Goal: Task Accomplishment & Management: Use online tool/utility

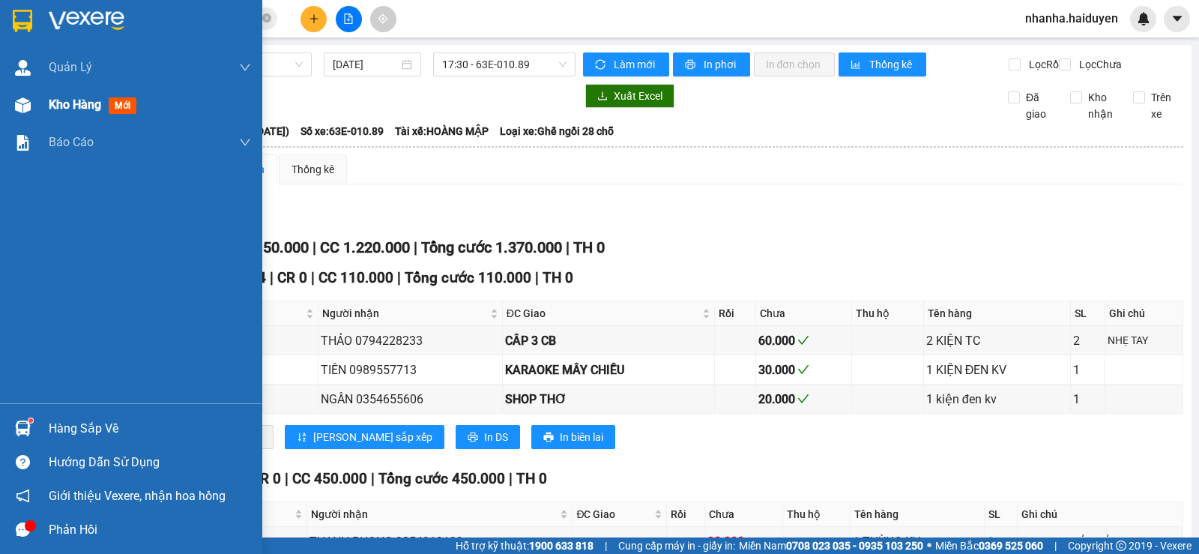
click at [37, 105] on div "Kho hàng mới" at bounding box center [131, 104] width 262 height 37
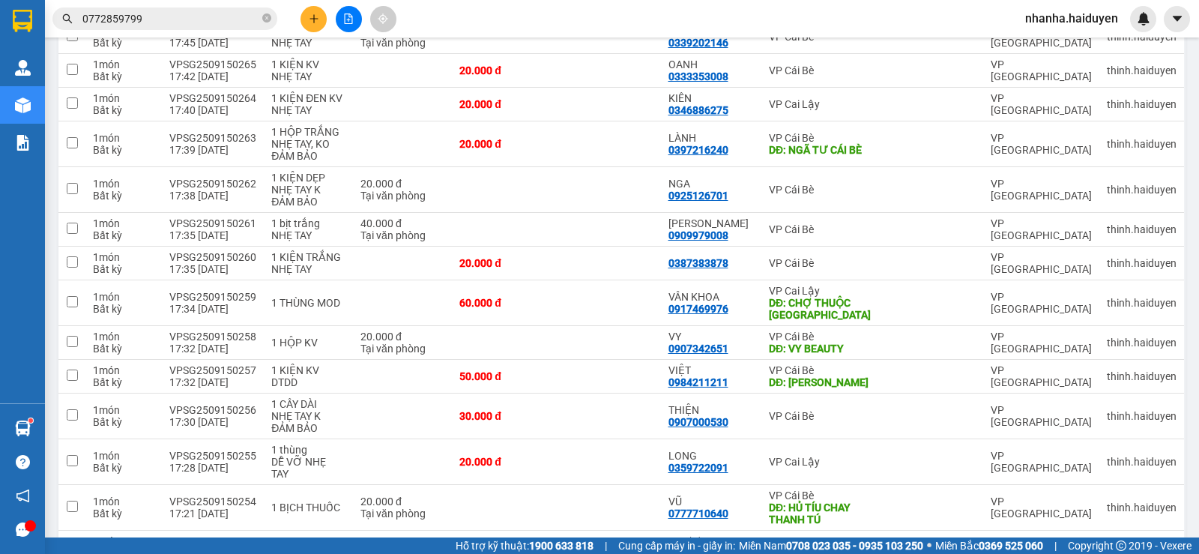
scroll to position [758, 0]
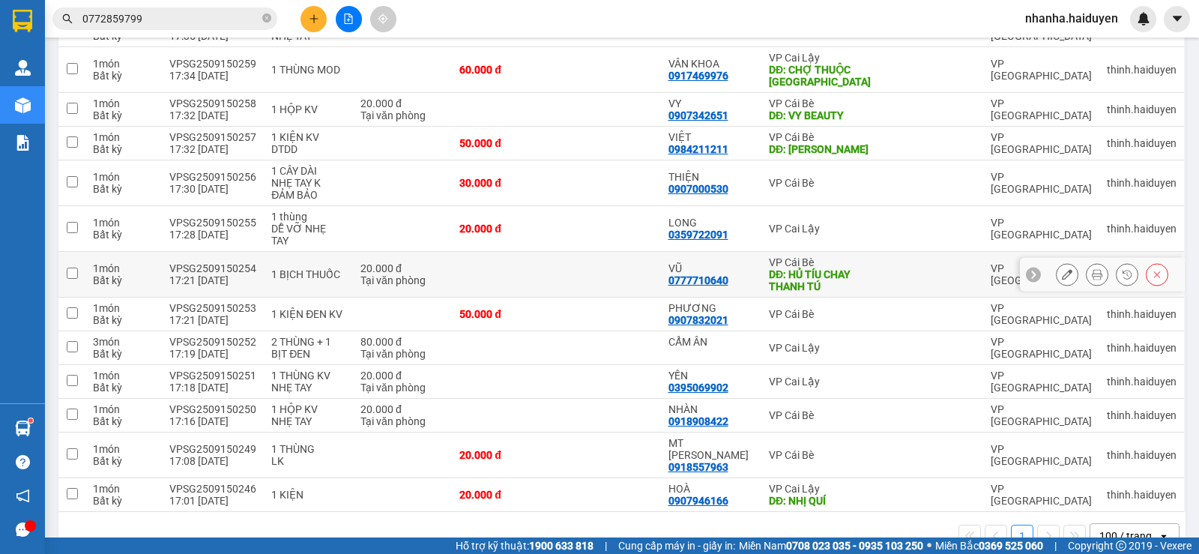
click at [861, 268] on div "DĐ: HỦ TÍU CHAY THANH TÚ" at bounding box center [823, 280] width 108 height 24
checkbox input "true"
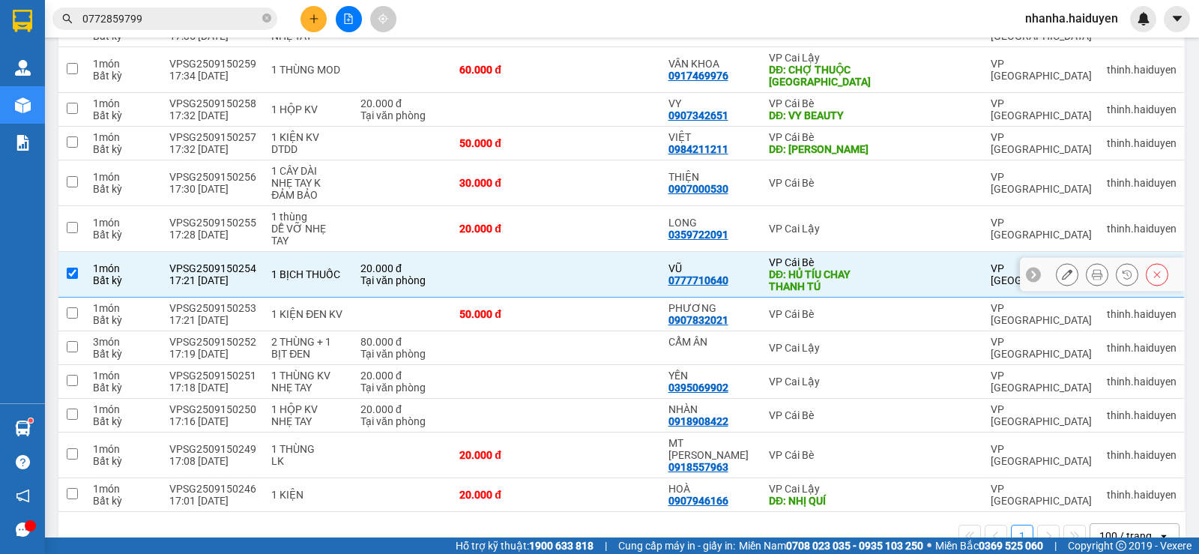
scroll to position [533, 0]
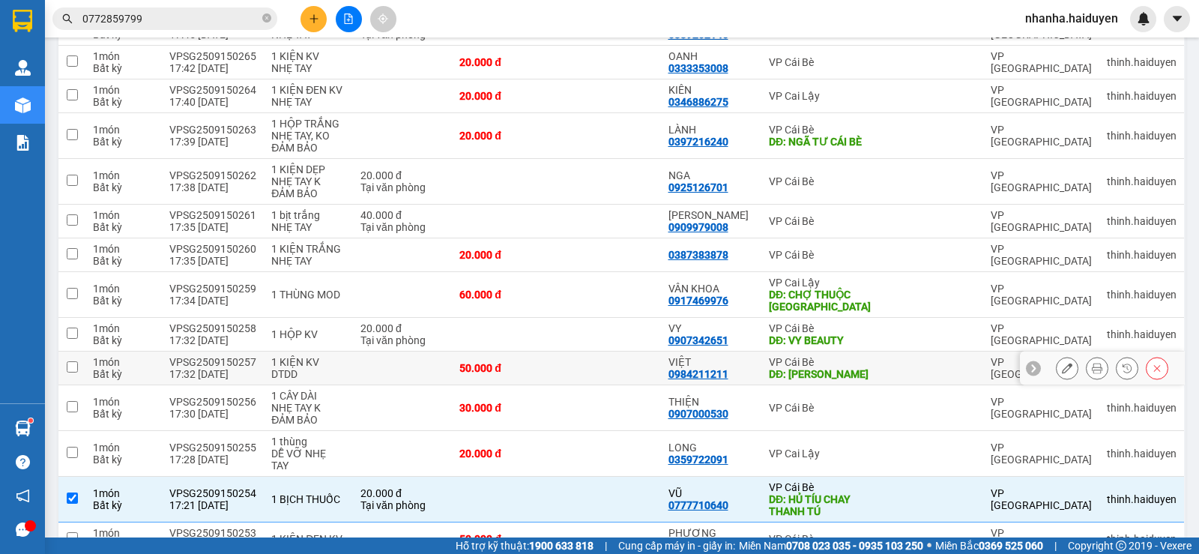
click at [836, 356] on div "VP Cái Bè" at bounding box center [823, 362] width 108 height 12
checkbox input "true"
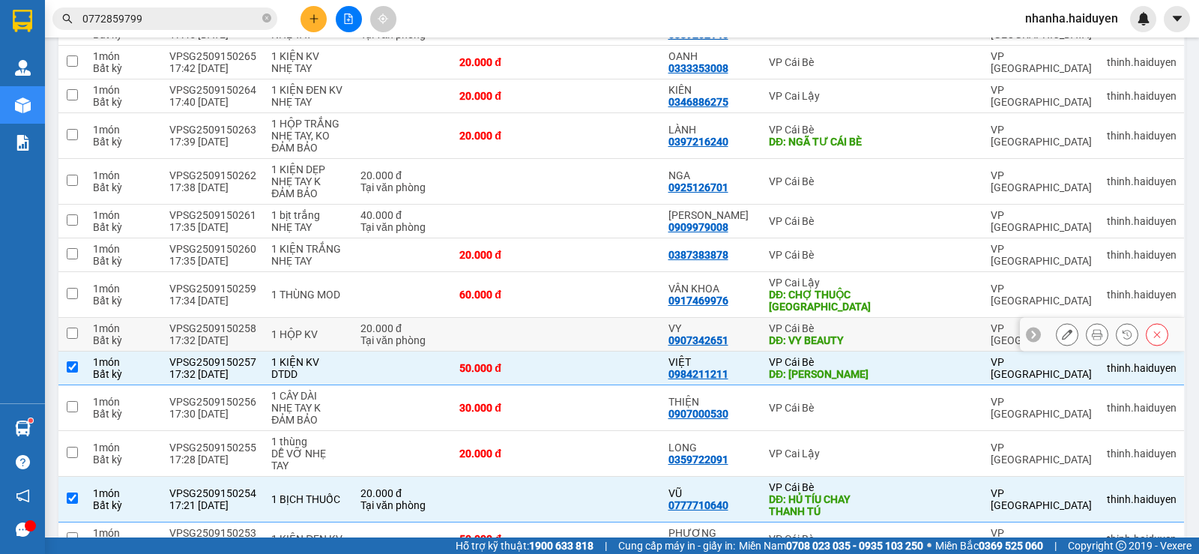
click at [838, 334] on div "DĐ: VY BEAUTY" at bounding box center [823, 340] width 108 height 12
checkbox input "true"
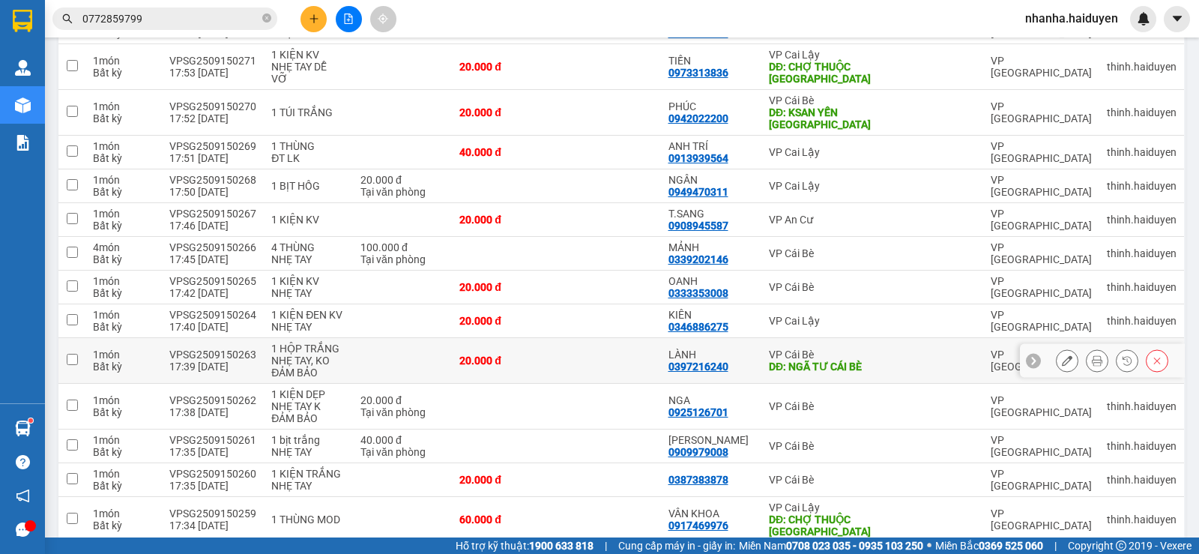
click at [829, 360] on div "DĐ: NGÃ TƯ CÁI BÈ" at bounding box center [823, 366] width 108 height 12
checkbox input "true"
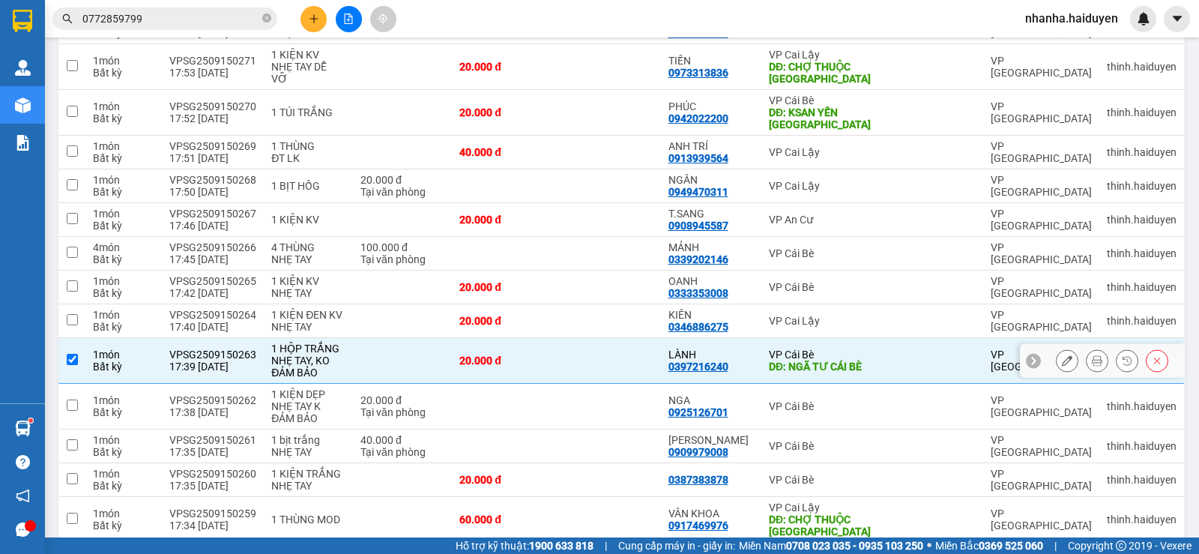
scroll to position [83, 0]
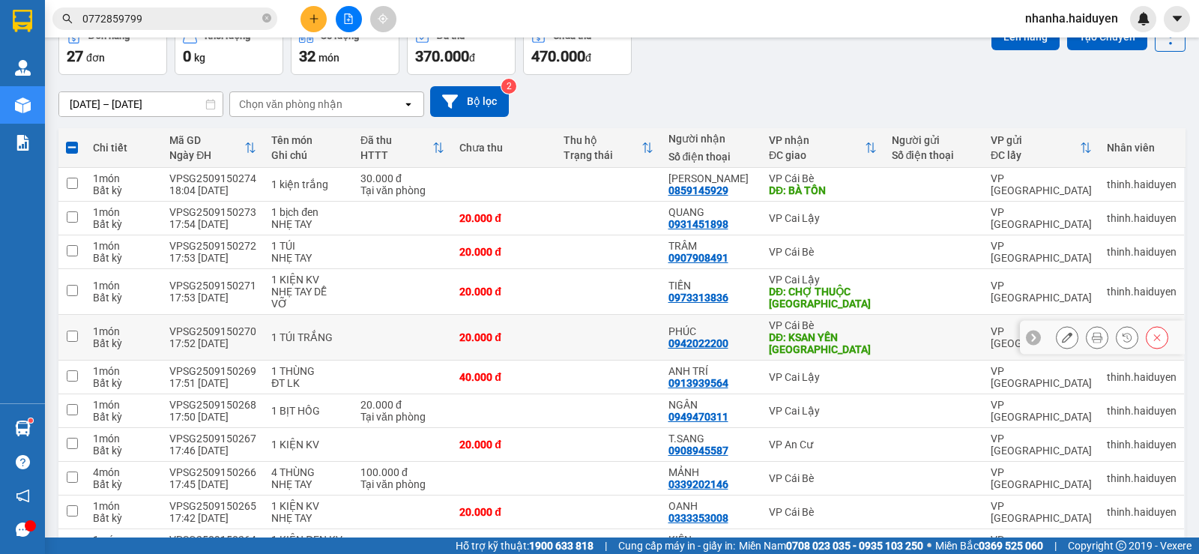
click at [853, 339] on div "DĐ: KSAN YẾN [GEOGRAPHIC_DATA]" at bounding box center [823, 343] width 108 height 24
checkbox input "true"
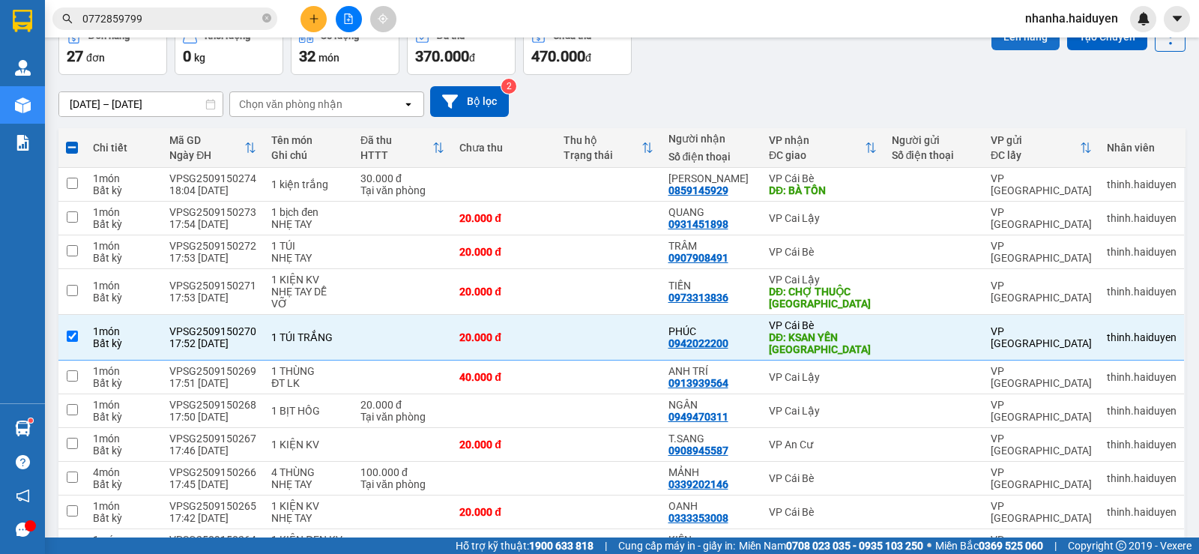
scroll to position [8, 0]
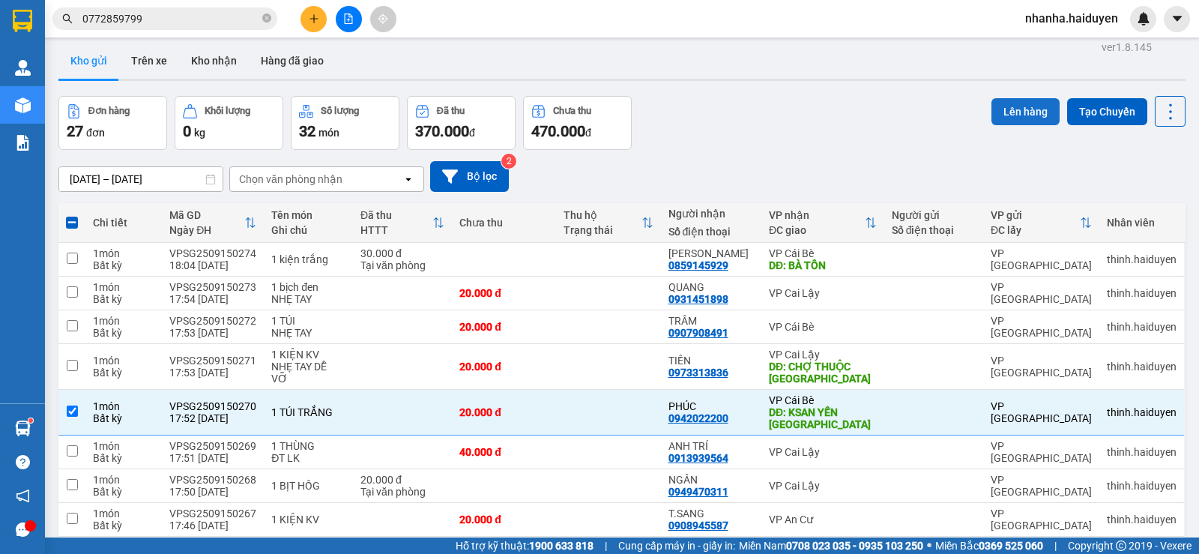
click at [1002, 112] on button "Lên hàng" at bounding box center [1026, 111] width 68 height 27
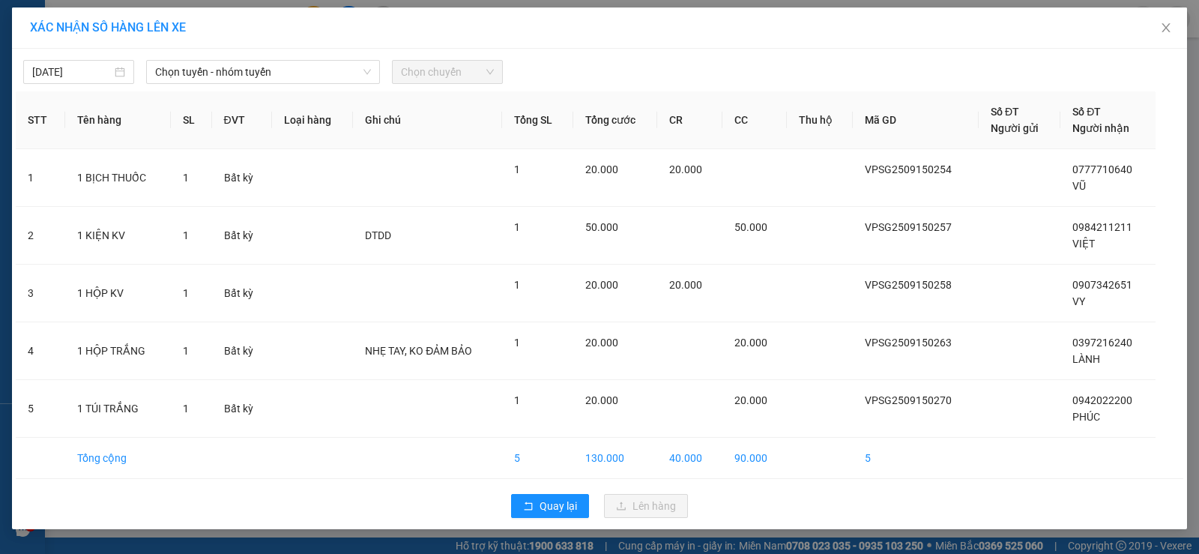
click at [237, 54] on div "[DATE] Chọn tuyến - nhóm tuyến Chọn chuyến" at bounding box center [600, 67] width 1168 height 31
click at [230, 61] on span "Chọn tuyến - nhóm tuyến" at bounding box center [263, 72] width 216 height 22
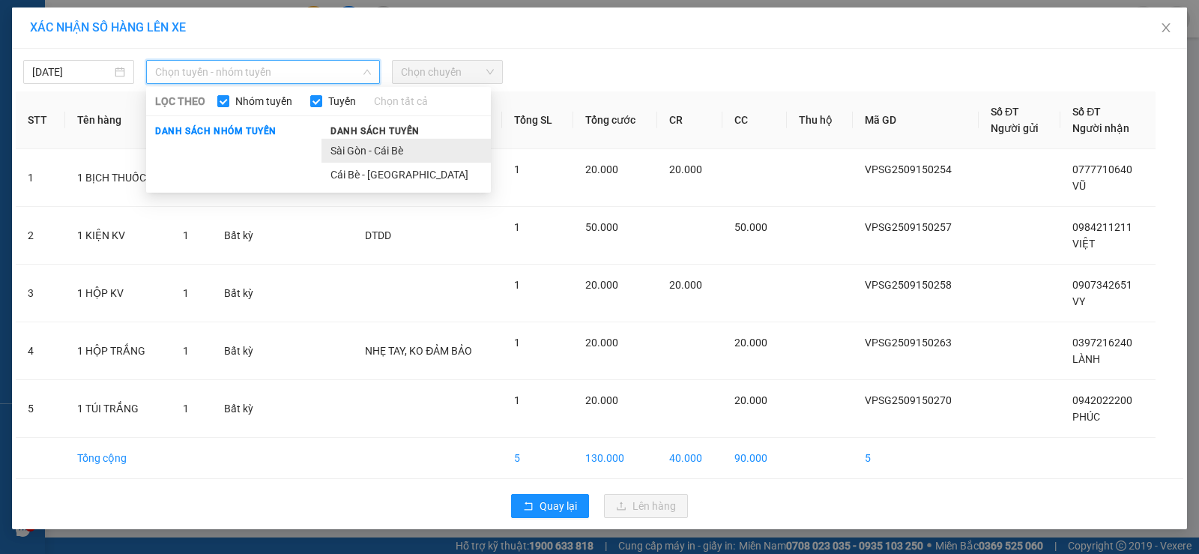
click at [347, 162] on li "Sài Gòn - Cái Bè" at bounding box center [406, 151] width 169 height 24
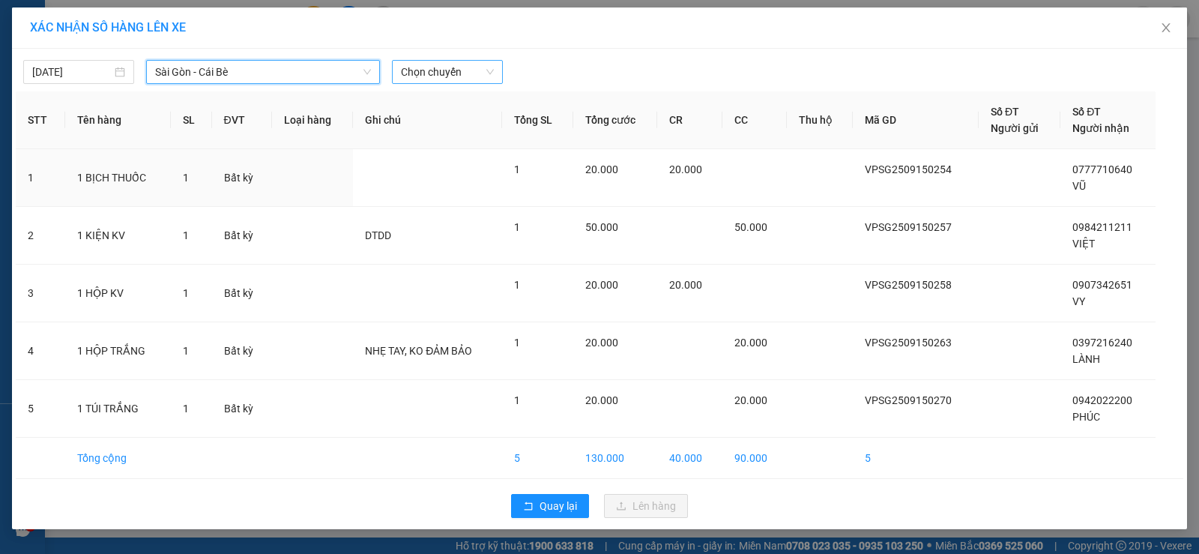
click at [459, 76] on span "Chọn chuyến" at bounding box center [447, 72] width 93 height 22
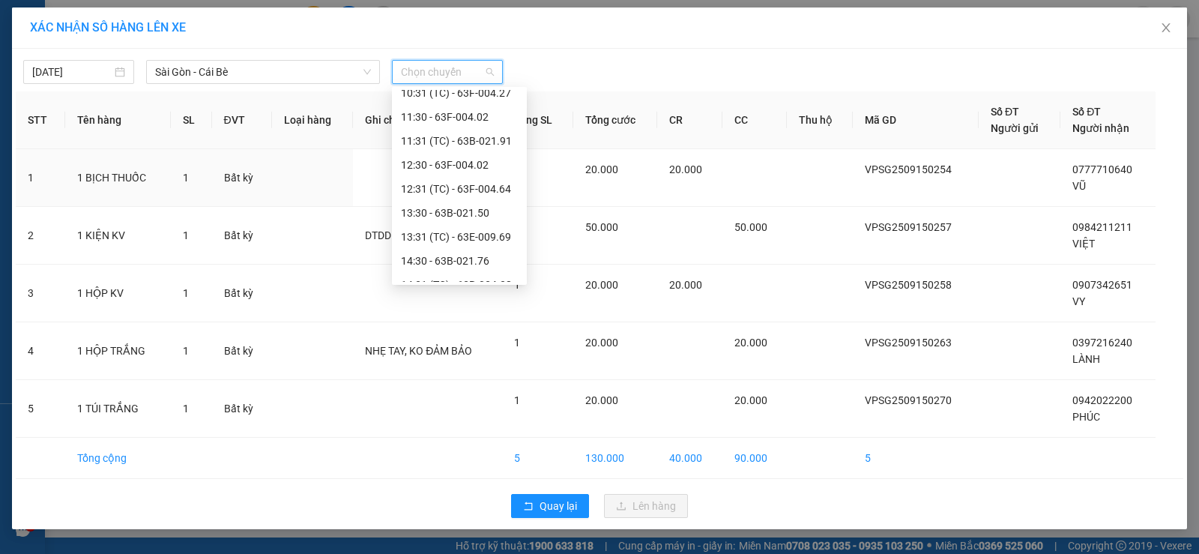
scroll to position [450, 0]
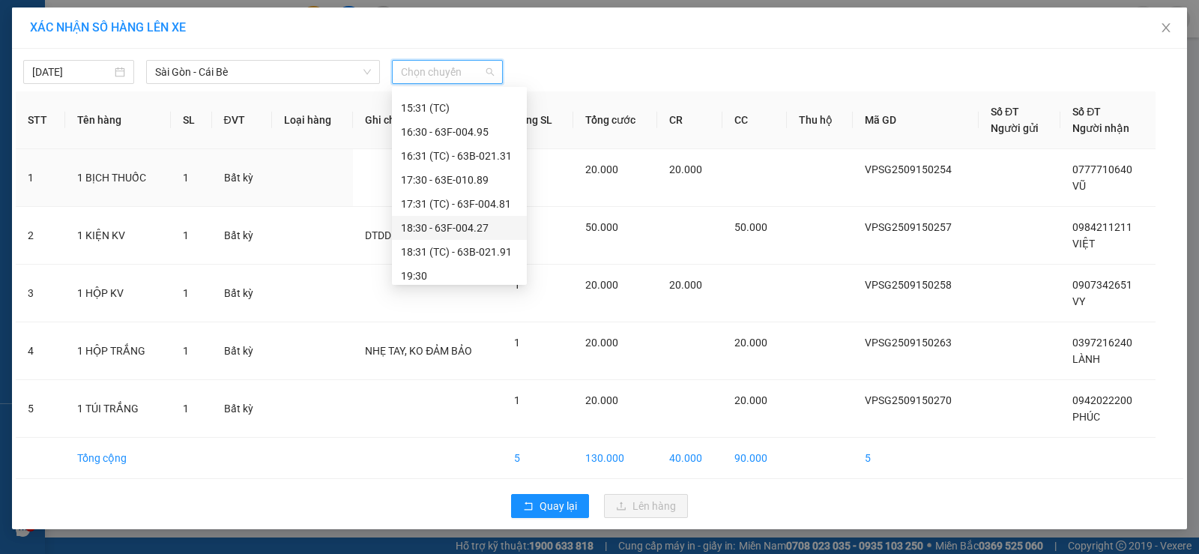
click at [453, 226] on div "18:30 - 63F-004.27" at bounding box center [459, 228] width 117 height 16
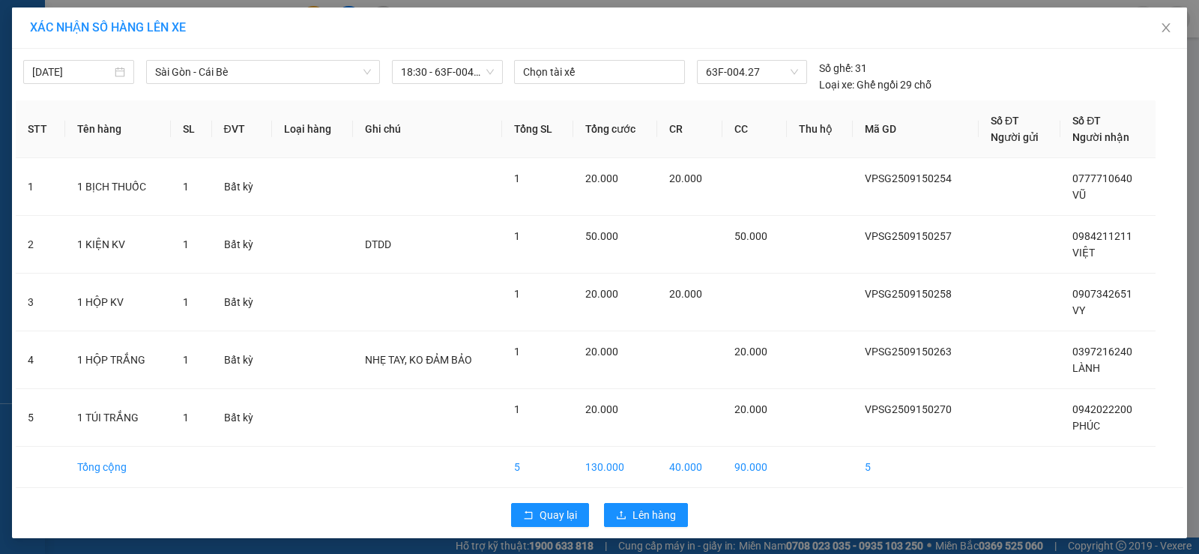
click at [621, 498] on div "Quay lại Lên hàng" at bounding box center [600, 514] width 1168 height 39
click at [623, 504] on button "Lên hàng" at bounding box center [646, 515] width 84 height 24
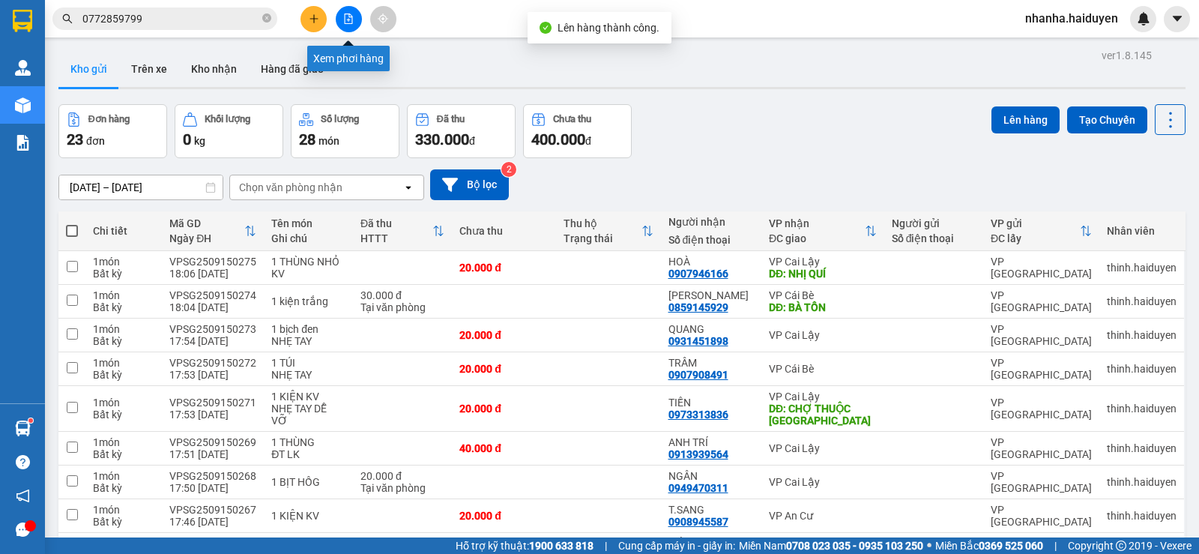
click at [354, 24] on button at bounding box center [349, 19] width 26 height 26
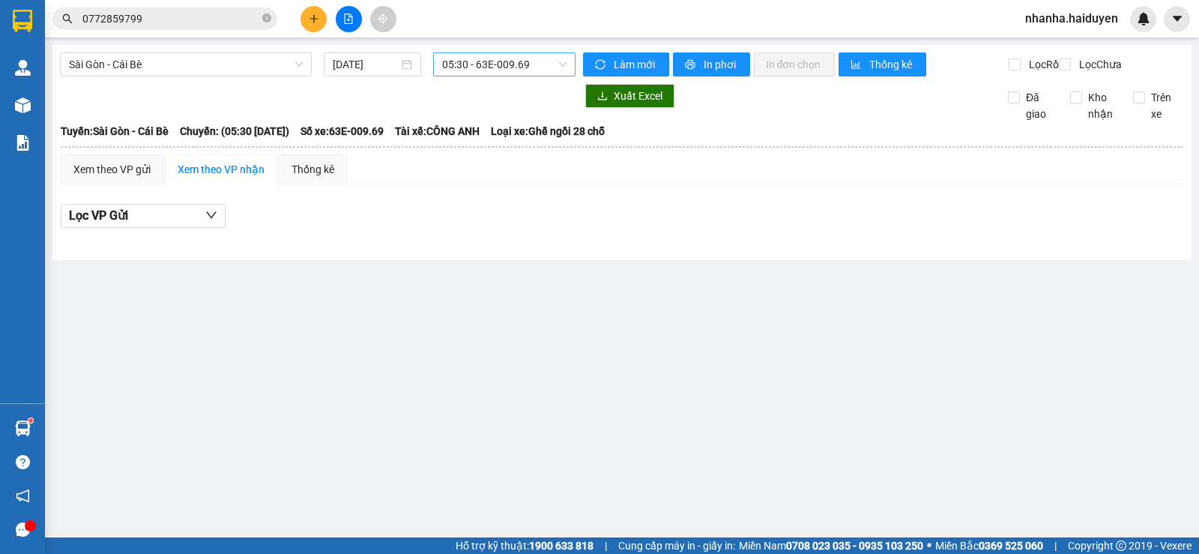
click at [466, 58] on span "05:30 - 63E-009.69" at bounding box center [504, 64] width 124 height 22
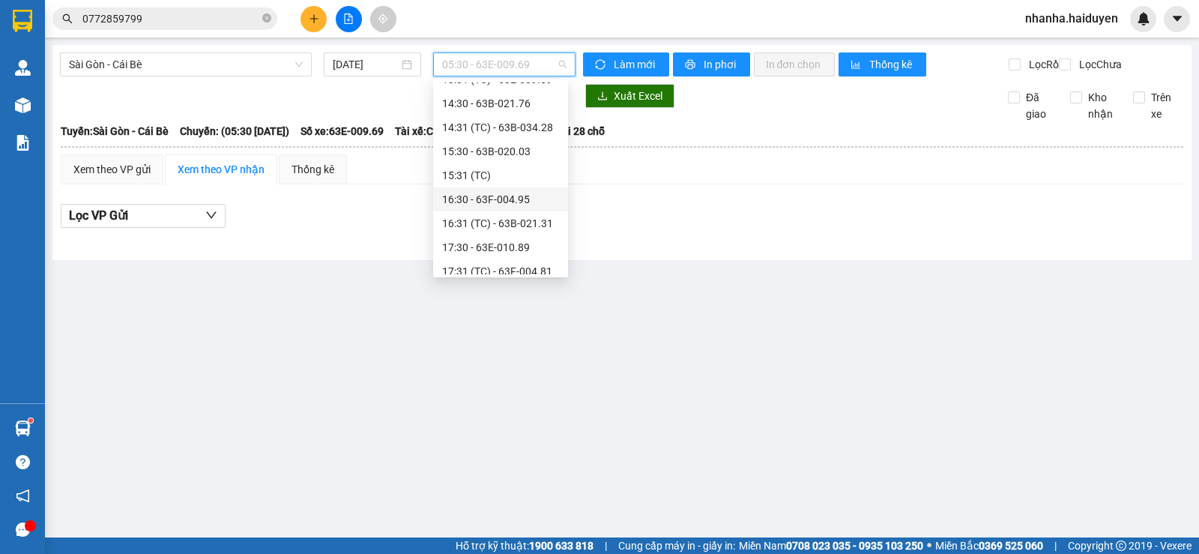
scroll to position [456, 0]
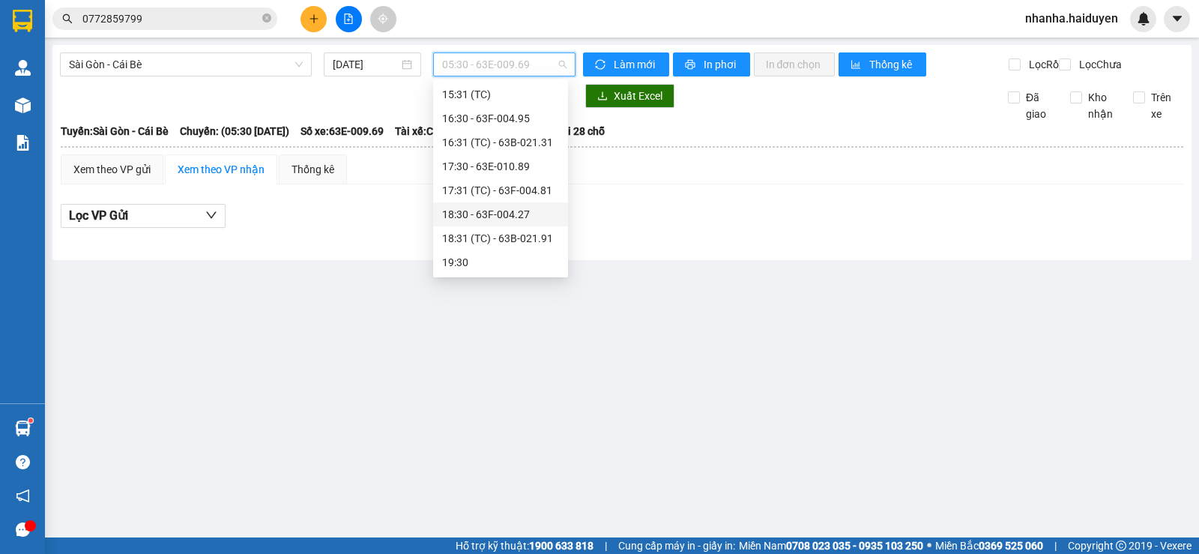
click at [511, 214] on div "18:30 - 63F-004.27" at bounding box center [500, 214] width 117 height 16
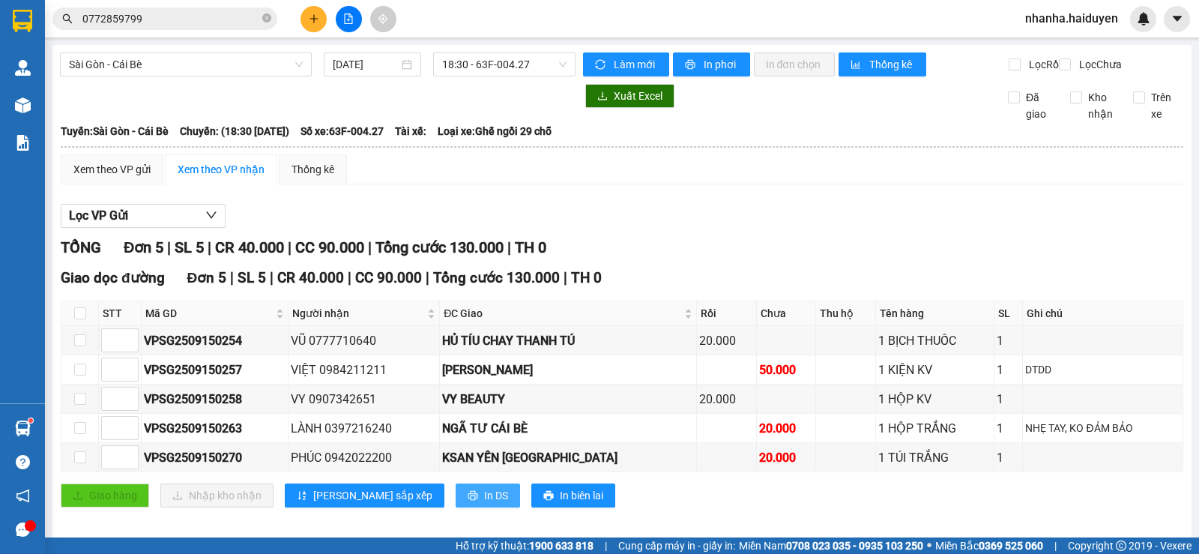
click at [468, 501] on icon "printer" at bounding box center [473, 495] width 10 height 10
click at [1048, 221] on div "Lọc VP Gửi" at bounding box center [622, 216] width 1123 height 25
click at [80, 319] on input "checkbox" at bounding box center [80, 313] width 12 height 12
checkbox input "true"
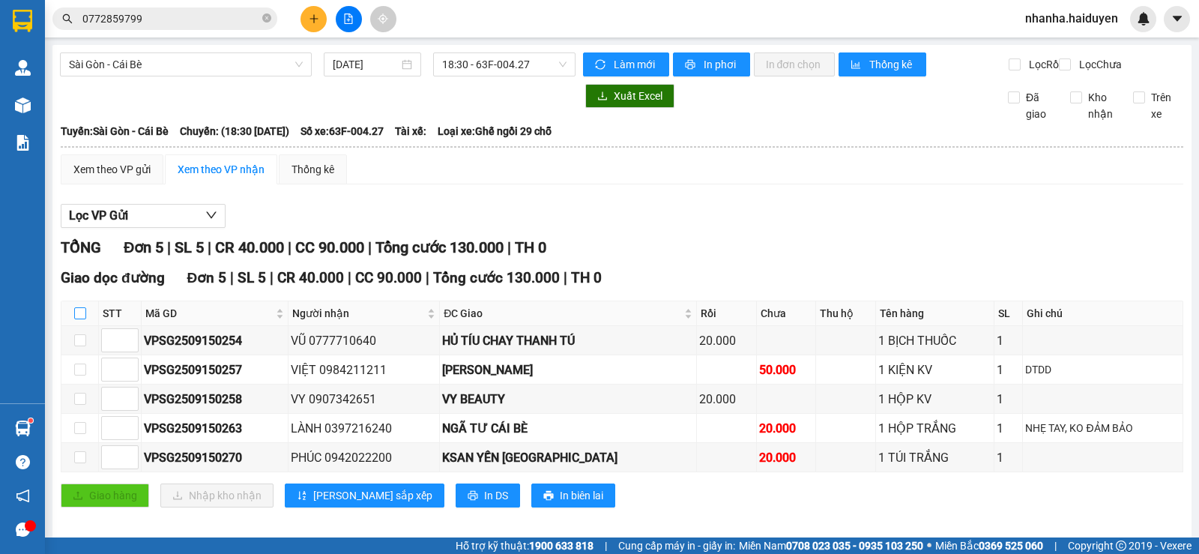
checkbox input "true"
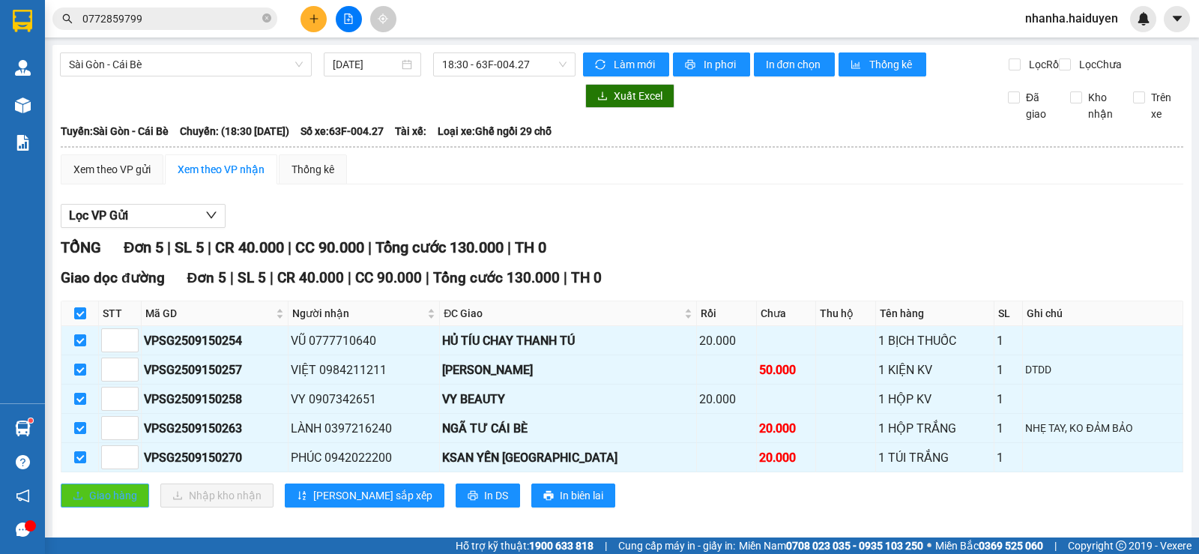
click at [122, 504] on span "Giao hàng" at bounding box center [113, 495] width 48 height 16
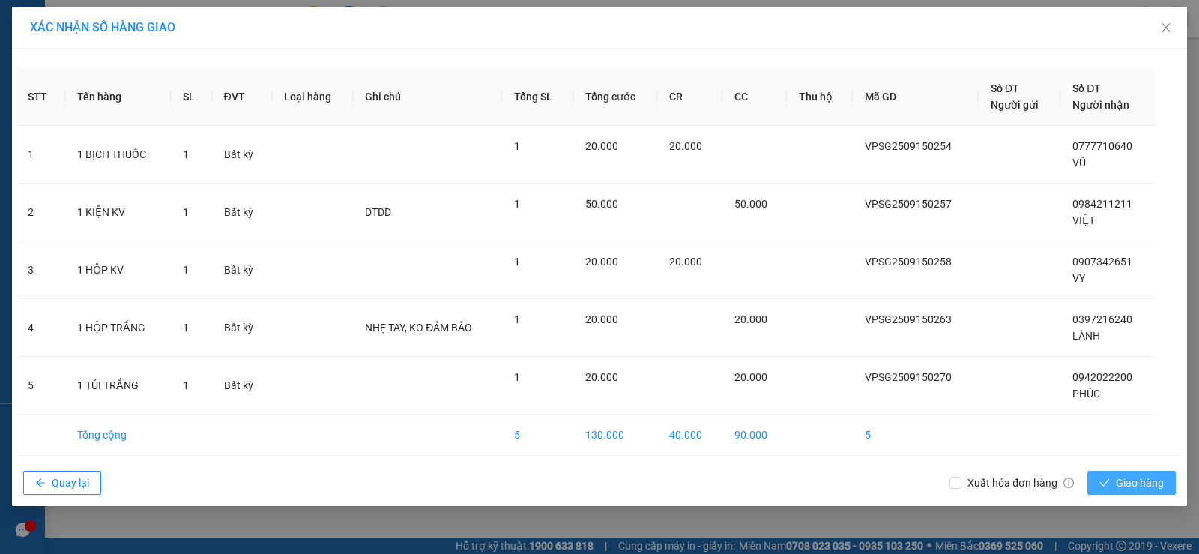
click at [1120, 483] on span "Giao hàng" at bounding box center [1140, 482] width 48 height 16
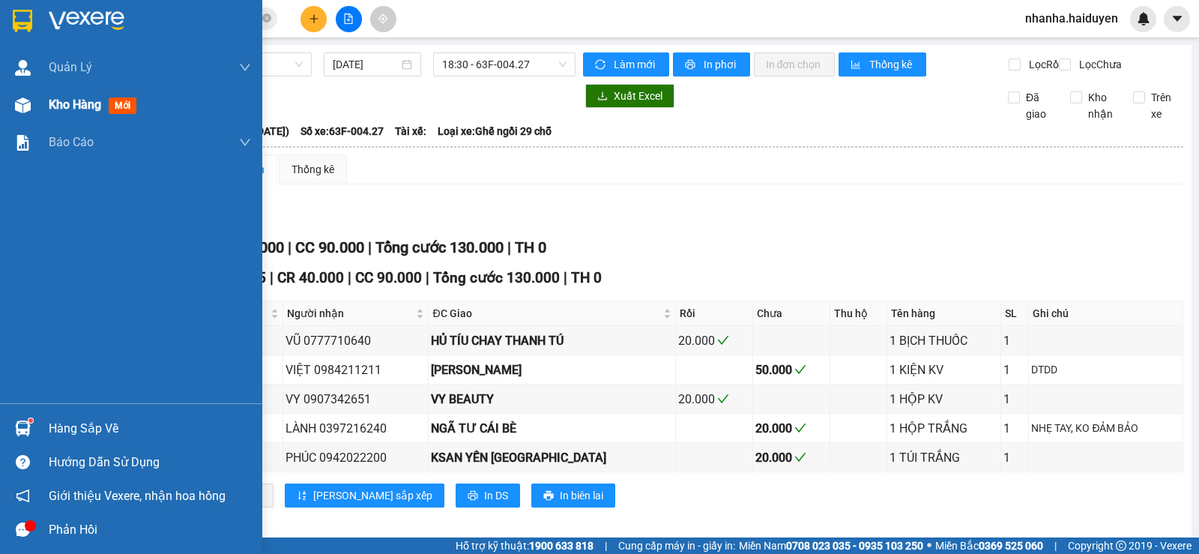
drag, startPoint x: 63, startPoint y: 93, endPoint x: 235, endPoint y: 229, distance: 219.8
click at [61, 93] on div "Kho hàng mới" at bounding box center [150, 104] width 202 height 37
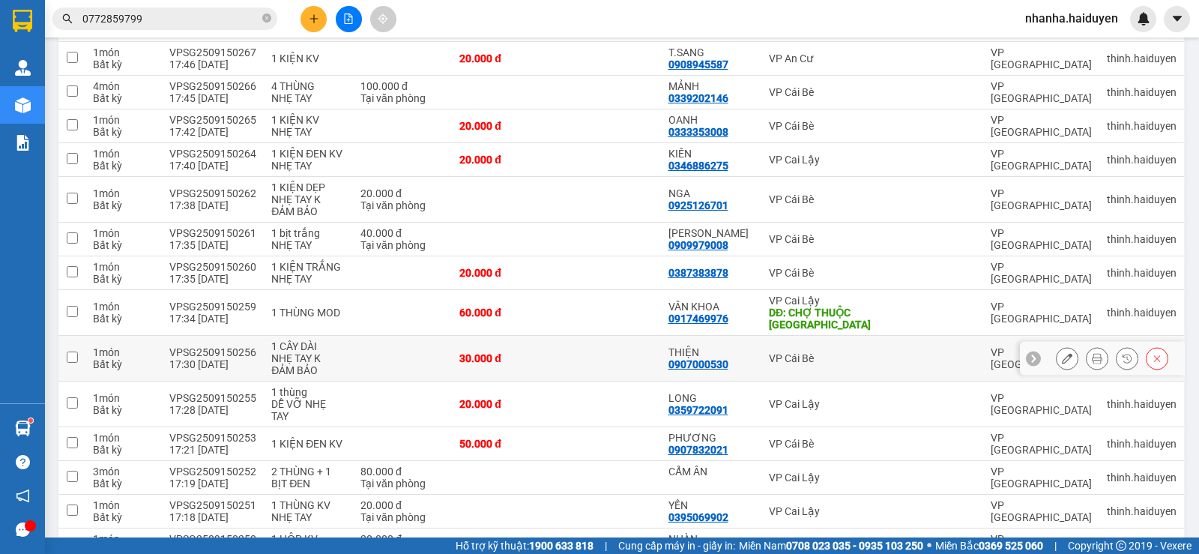
scroll to position [666, 0]
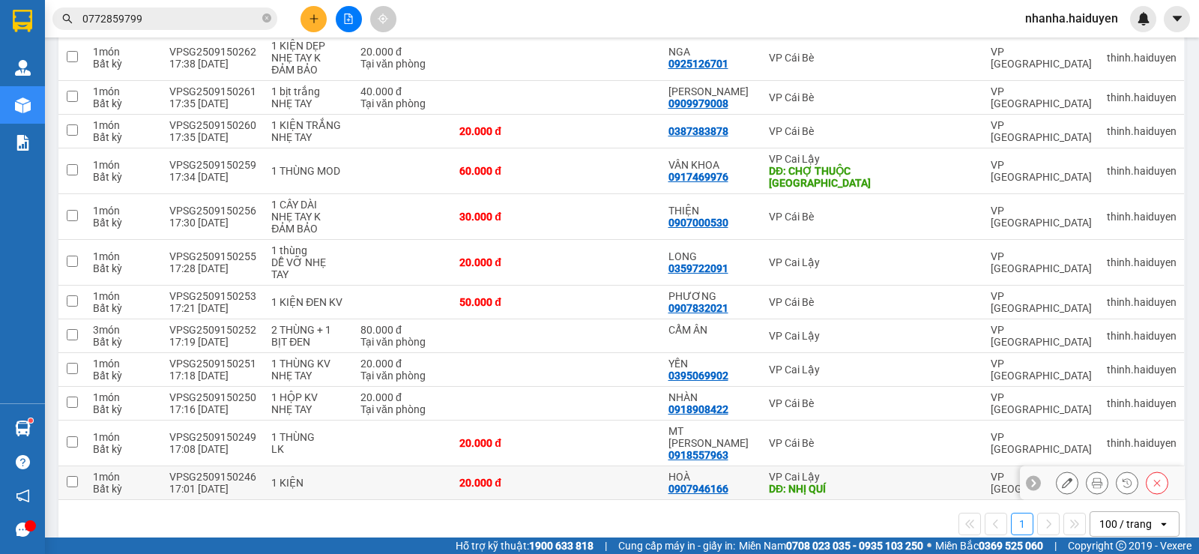
click at [675, 483] on div "0907946166" at bounding box center [699, 489] width 60 height 12
click at [567, 181] on td at bounding box center [608, 171] width 104 height 46
checkbox input "true"
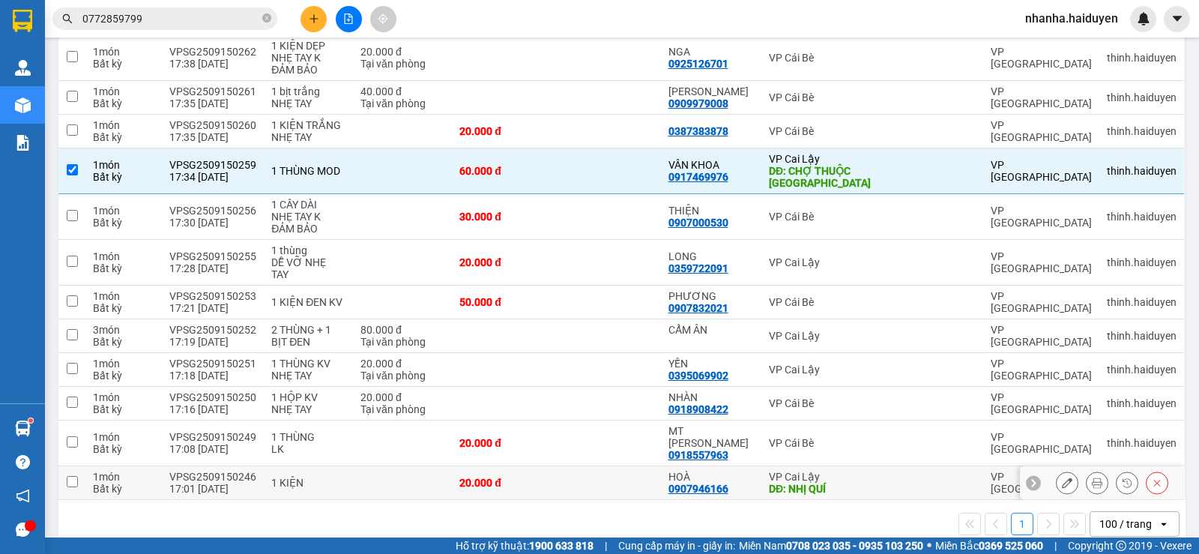
click at [507, 468] on td "20.000 đ" at bounding box center [504, 483] width 104 height 34
checkbox input "true"
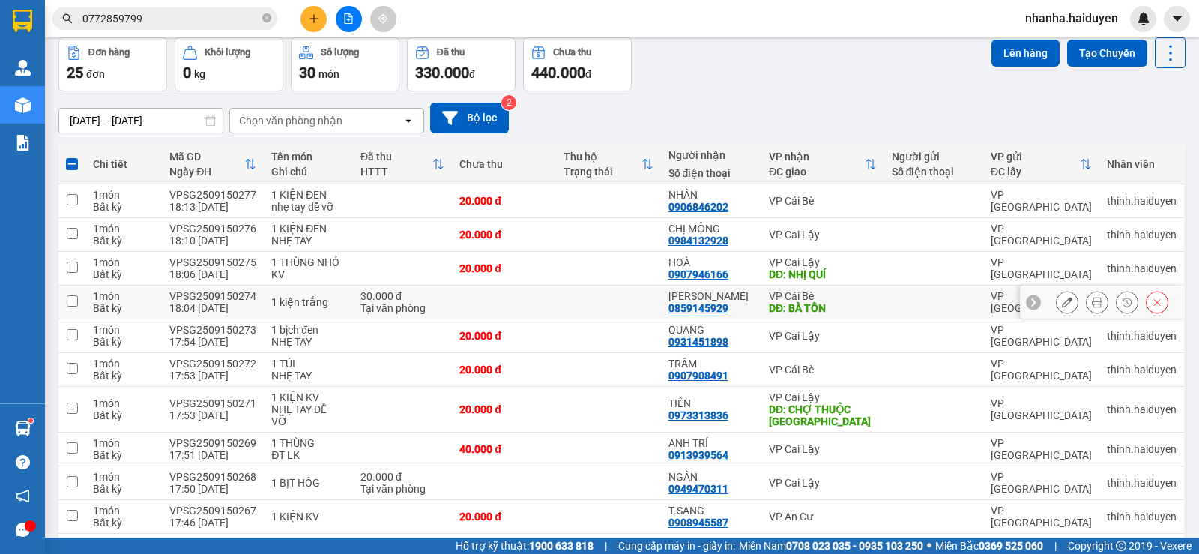
scroll to position [0, 0]
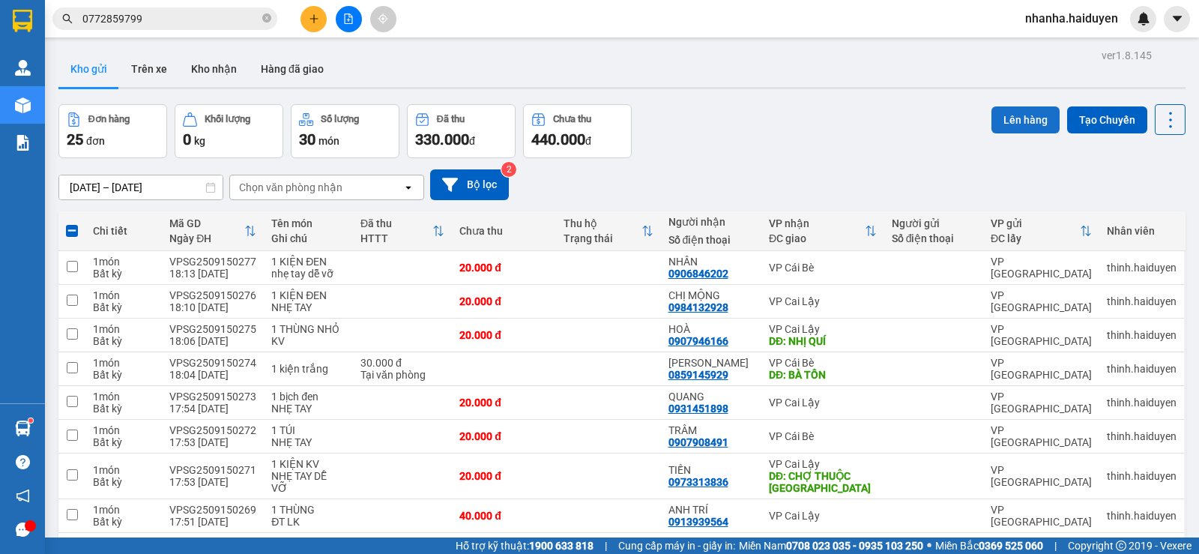
click at [1012, 124] on button "Lên hàng" at bounding box center [1026, 119] width 68 height 27
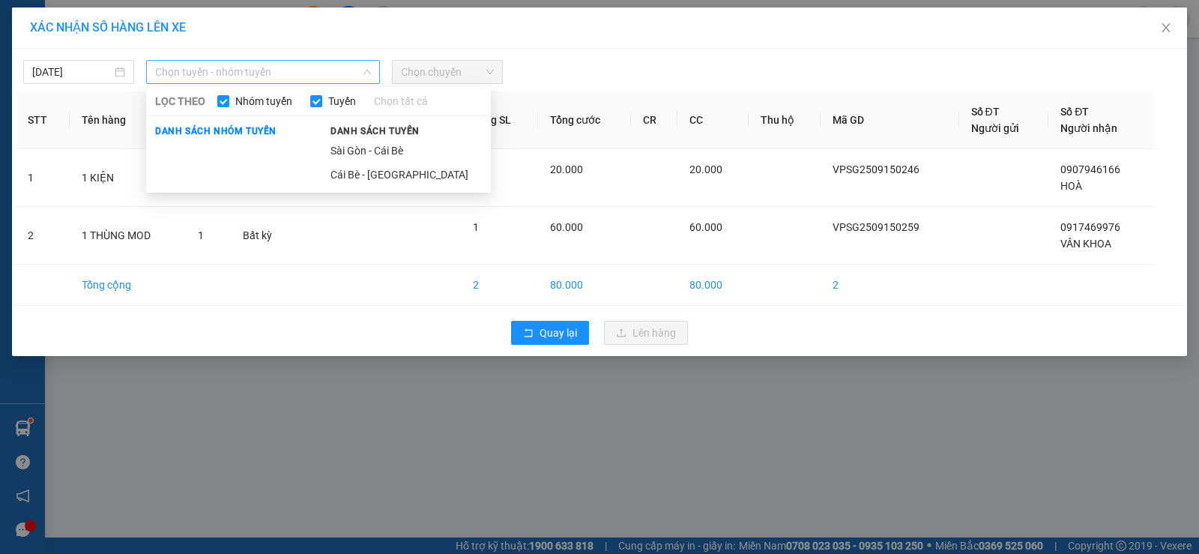
click at [216, 76] on span "Chọn tuyến - nhóm tuyến" at bounding box center [263, 72] width 216 height 22
click at [346, 149] on li "Sài Gòn - Cái Bè" at bounding box center [406, 151] width 169 height 24
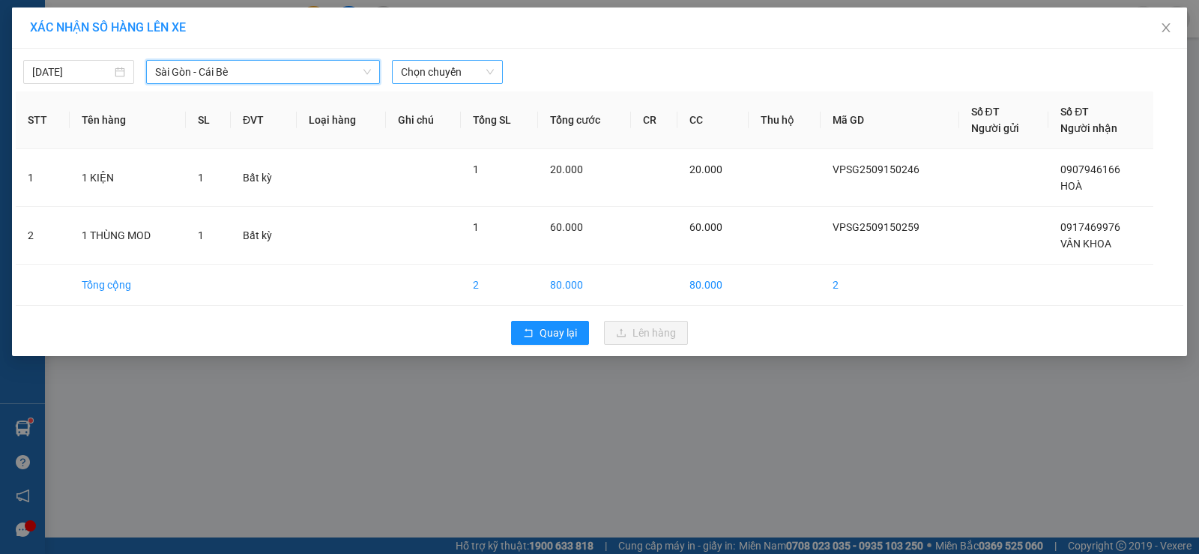
click at [468, 79] on span "Chọn chuyến" at bounding box center [447, 72] width 93 height 22
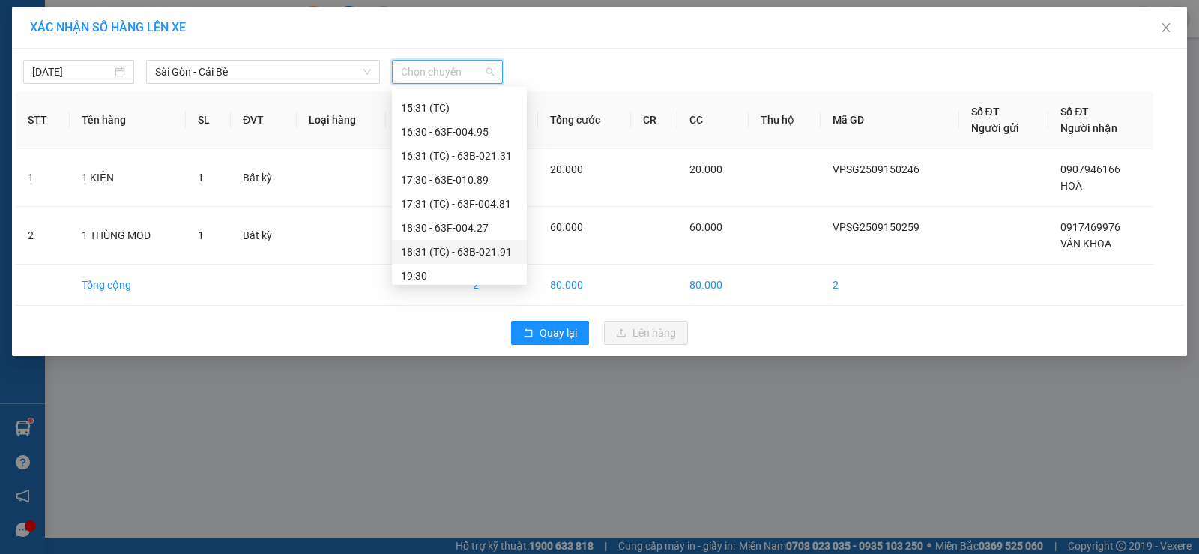
scroll to position [456, 0]
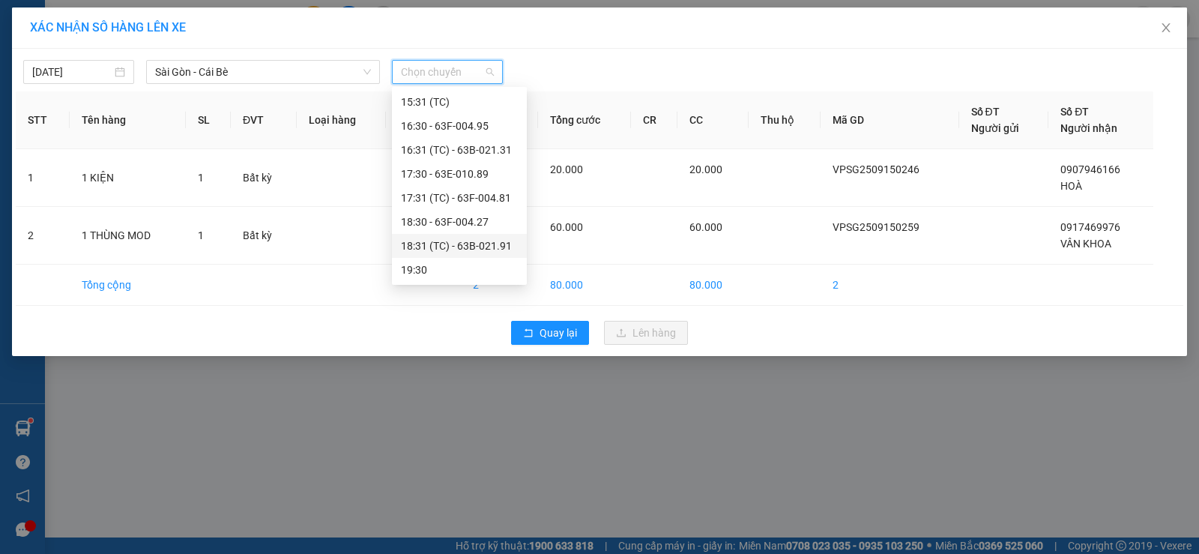
click at [488, 241] on div "18:31 (TC) - 63B-021.91" at bounding box center [459, 246] width 117 height 16
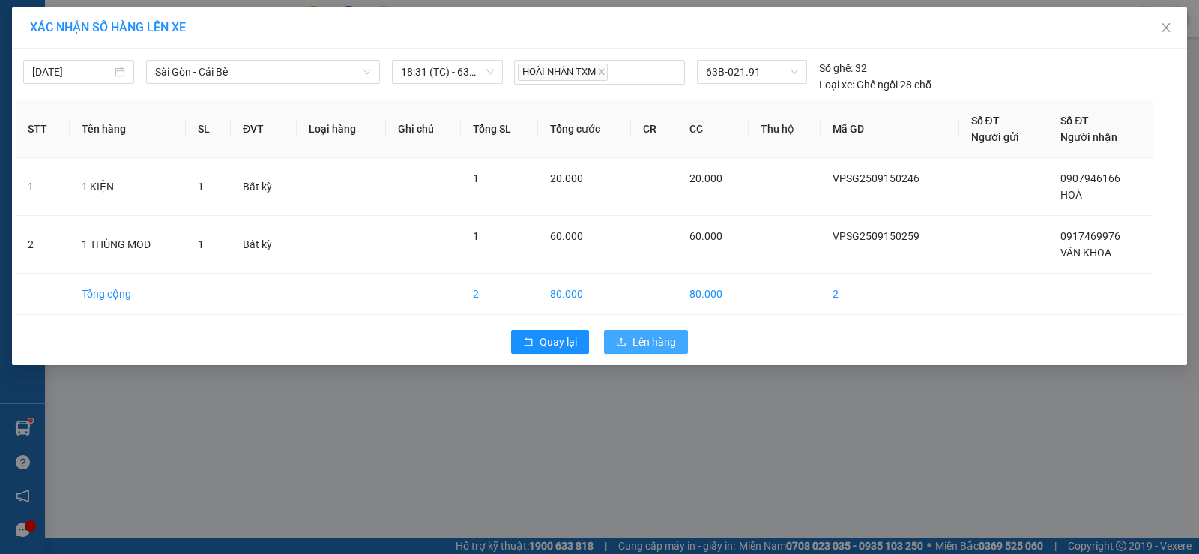
click at [639, 342] on span "Lên hàng" at bounding box center [654, 342] width 43 height 16
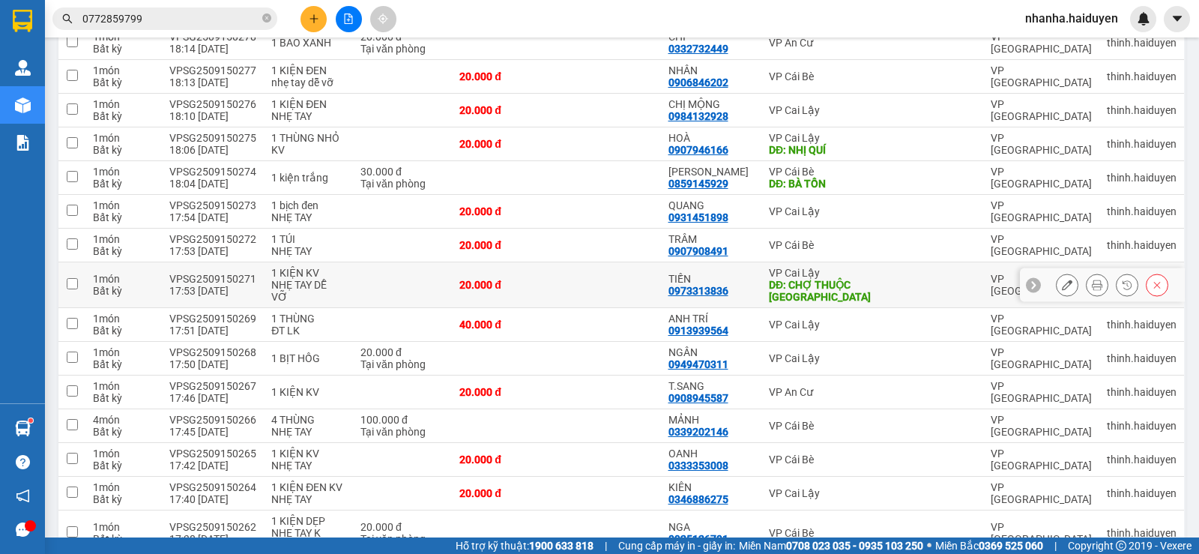
scroll to position [300, 0]
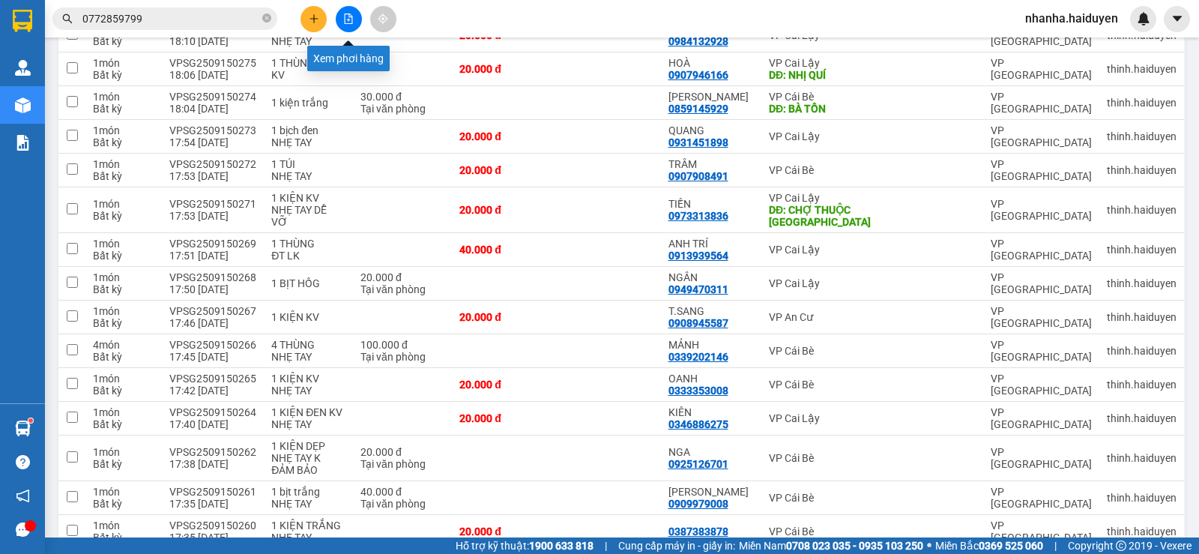
click at [343, 20] on icon "file-add" at bounding box center [348, 18] width 10 height 10
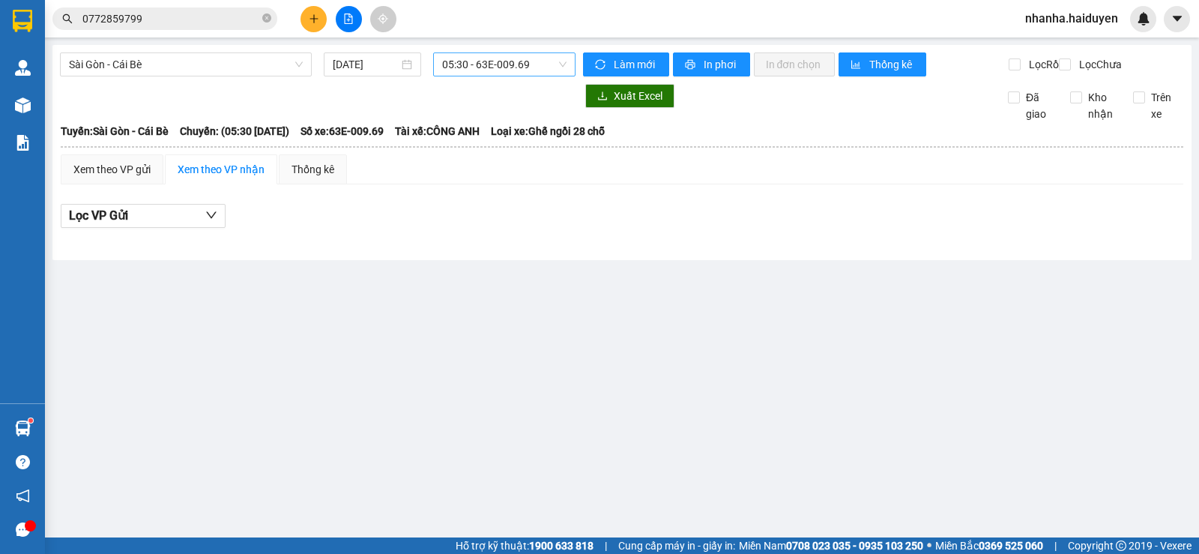
click at [485, 64] on span "05:30 - 63E-009.69" at bounding box center [504, 64] width 124 height 22
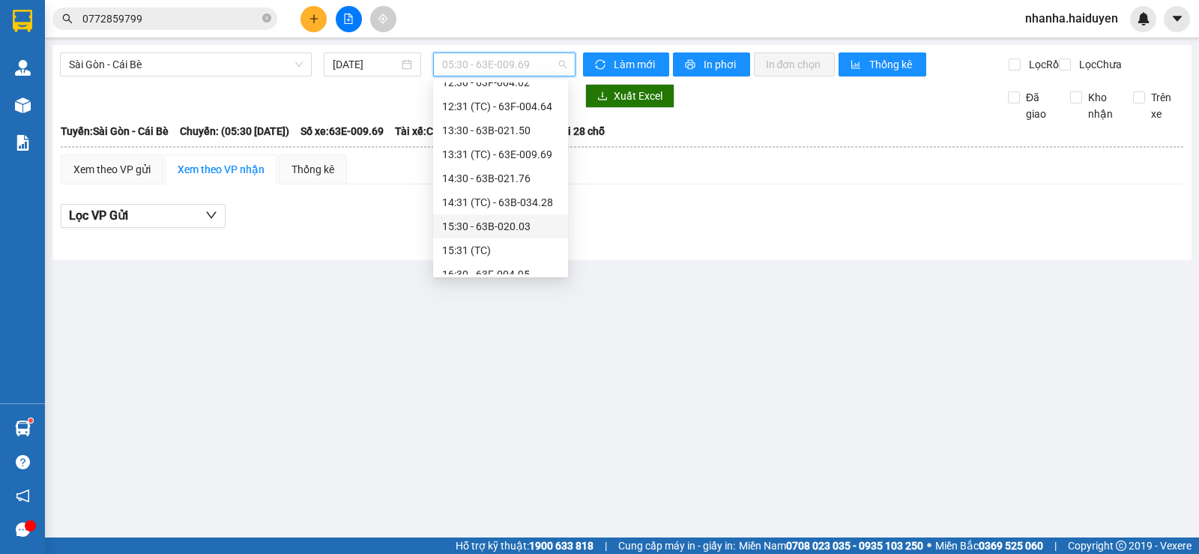
scroll to position [456, 0]
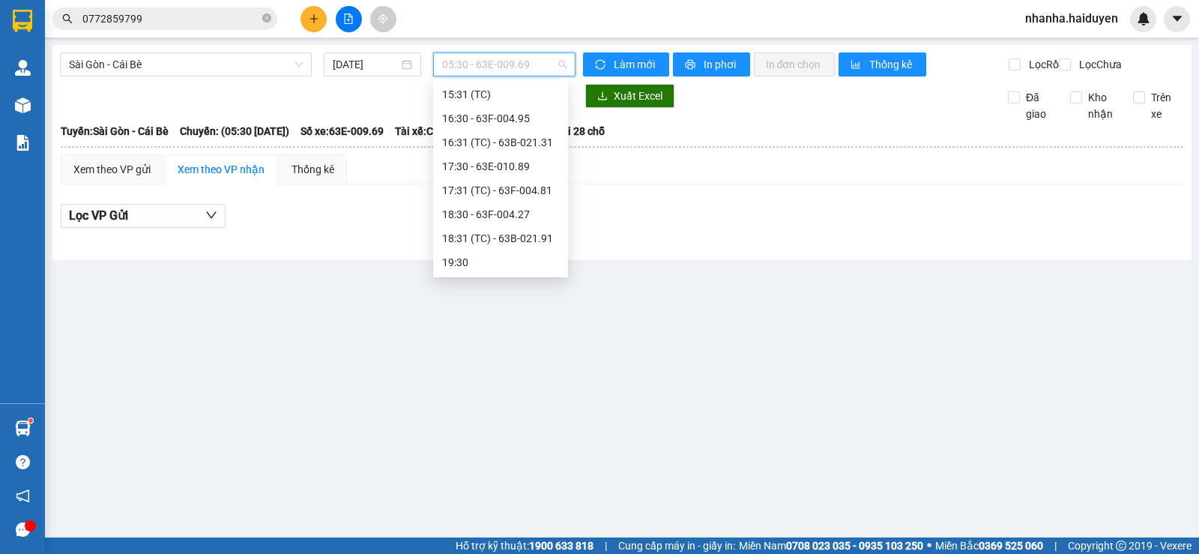
click at [494, 237] on div "18:31 (TC) - 63B-021.91" at bounding box center [500, 238] width 117 height 16
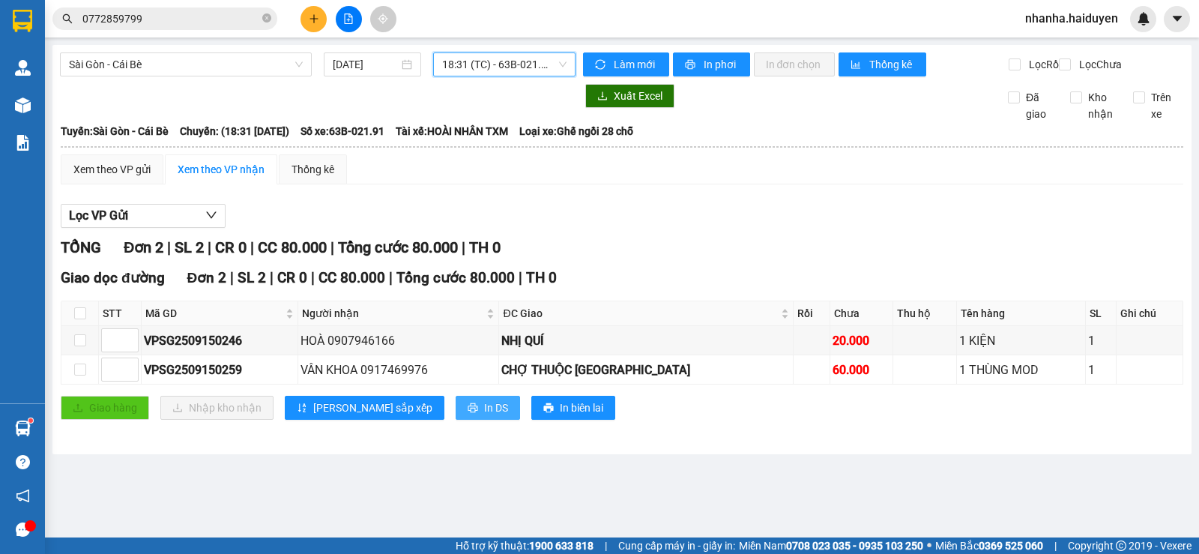
click at [456, 420] on button "In DS" at bounding box center [488, 408] width 64 height 24
click at [890, 229] on div "Lọc VP Gửi" at bounding box center [622, 216] width 1123 height 25
click at [77, 319] on input "checkbox" at bounding box center [80, 313] width 12 height 12
checkbox input "true"
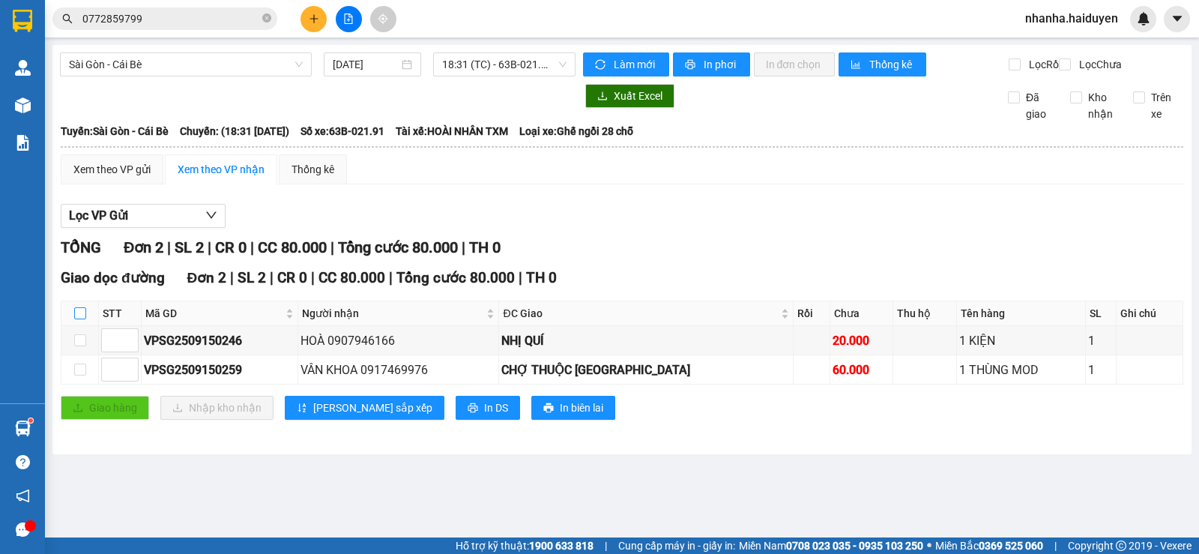
checkbox input "true"
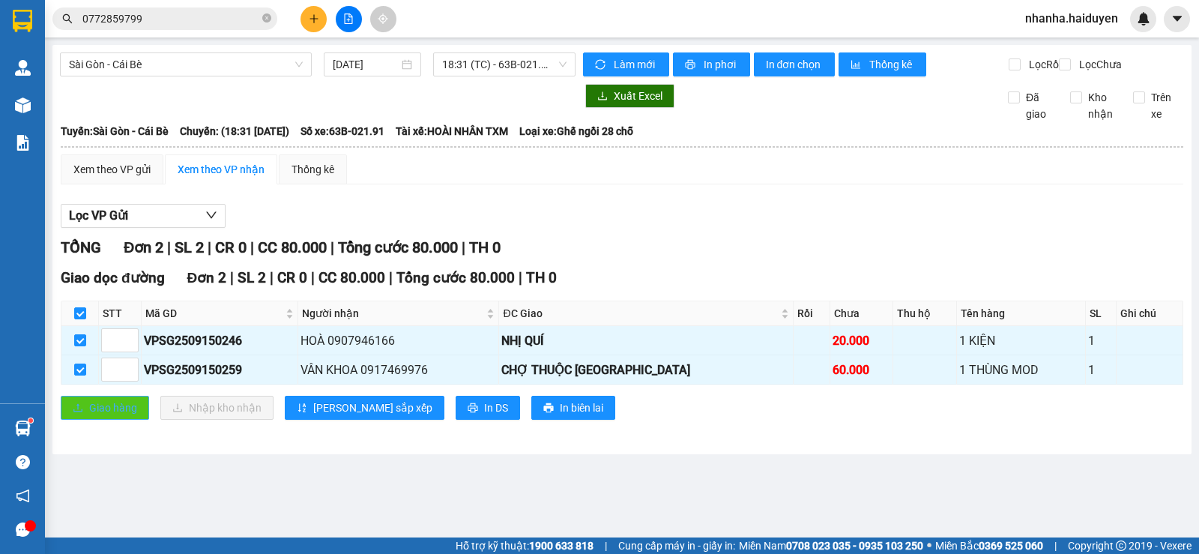
click at [71, 420] on button "Giao hàng" at bounding box center [105, 408] width 88 height 24
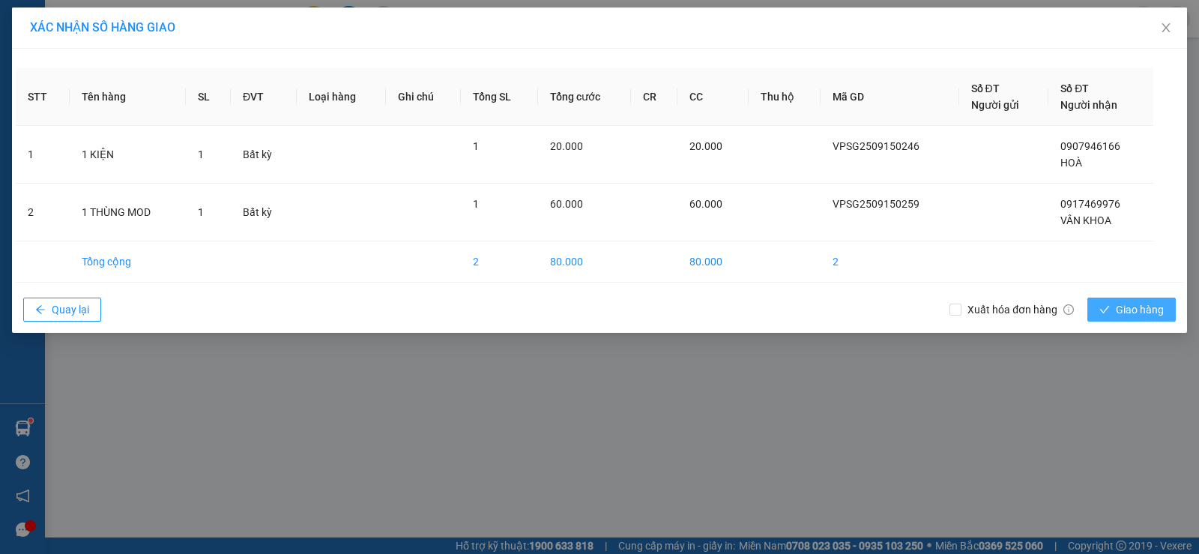
click at [1113, 308] on button "Giao hàng" at bounding box center [1131, 310] width 88 height 24
